Goal: Information Seeking & Learning: Learn about a topic

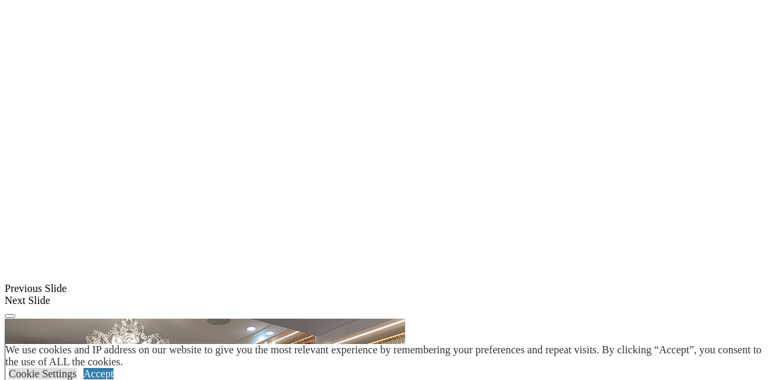
scroll to position [1352, 0]
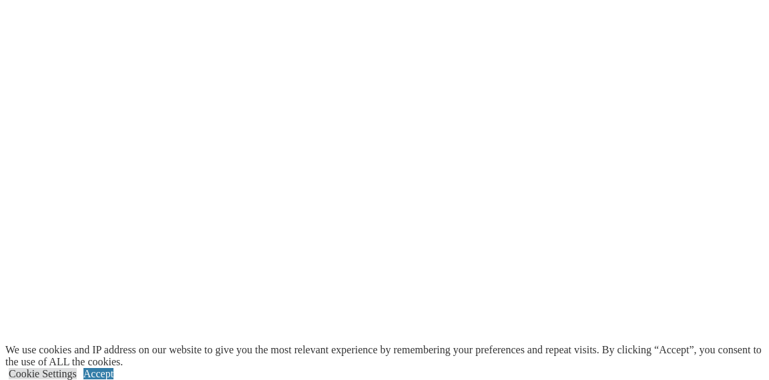
scroll to position [2956, 0]
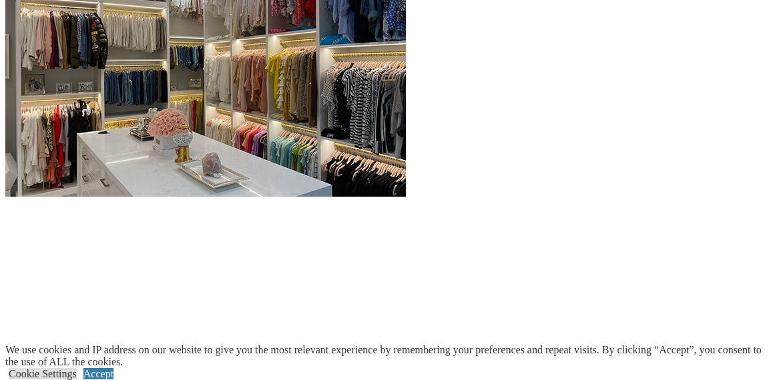
scroll to position [1509, 0]
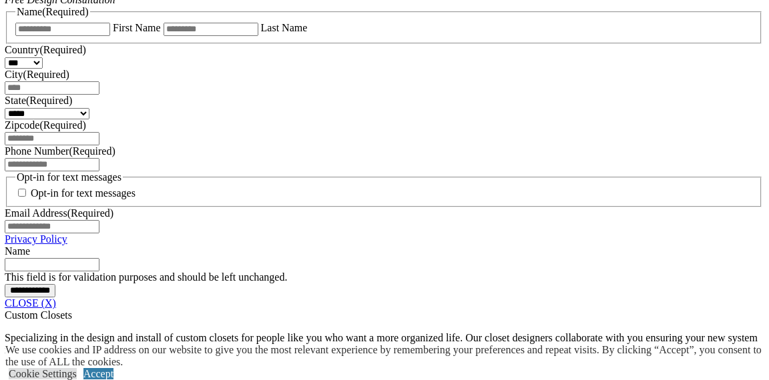
scroll to position [927, 0]
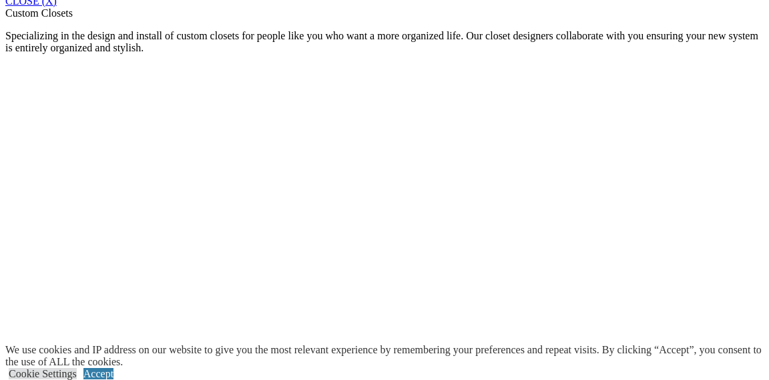
click at [438, 344] on div "We use cookies and IP address on our website to give you the most relevant expe…" at bounding box center [386, 362] width 763 height 36
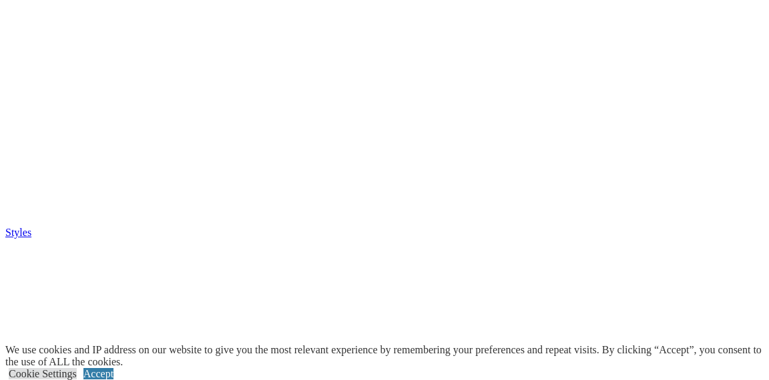
scroll to position [3205, 0]
